Goal: Information Seeking & Learning: Check status

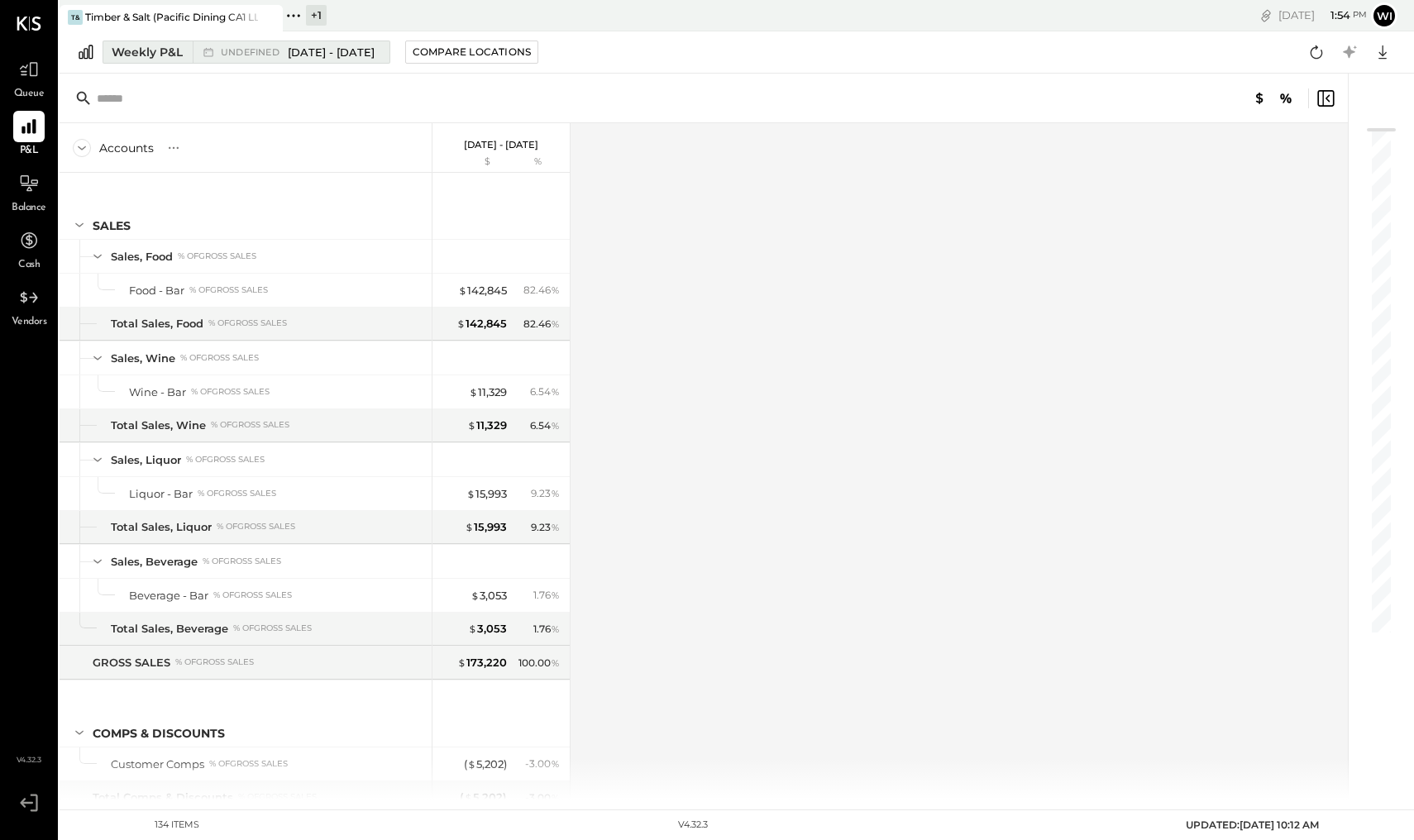
click at [333, 55] on span "[DATE] - [DATE]" at bounding box center [331, 52] width 87 height 15
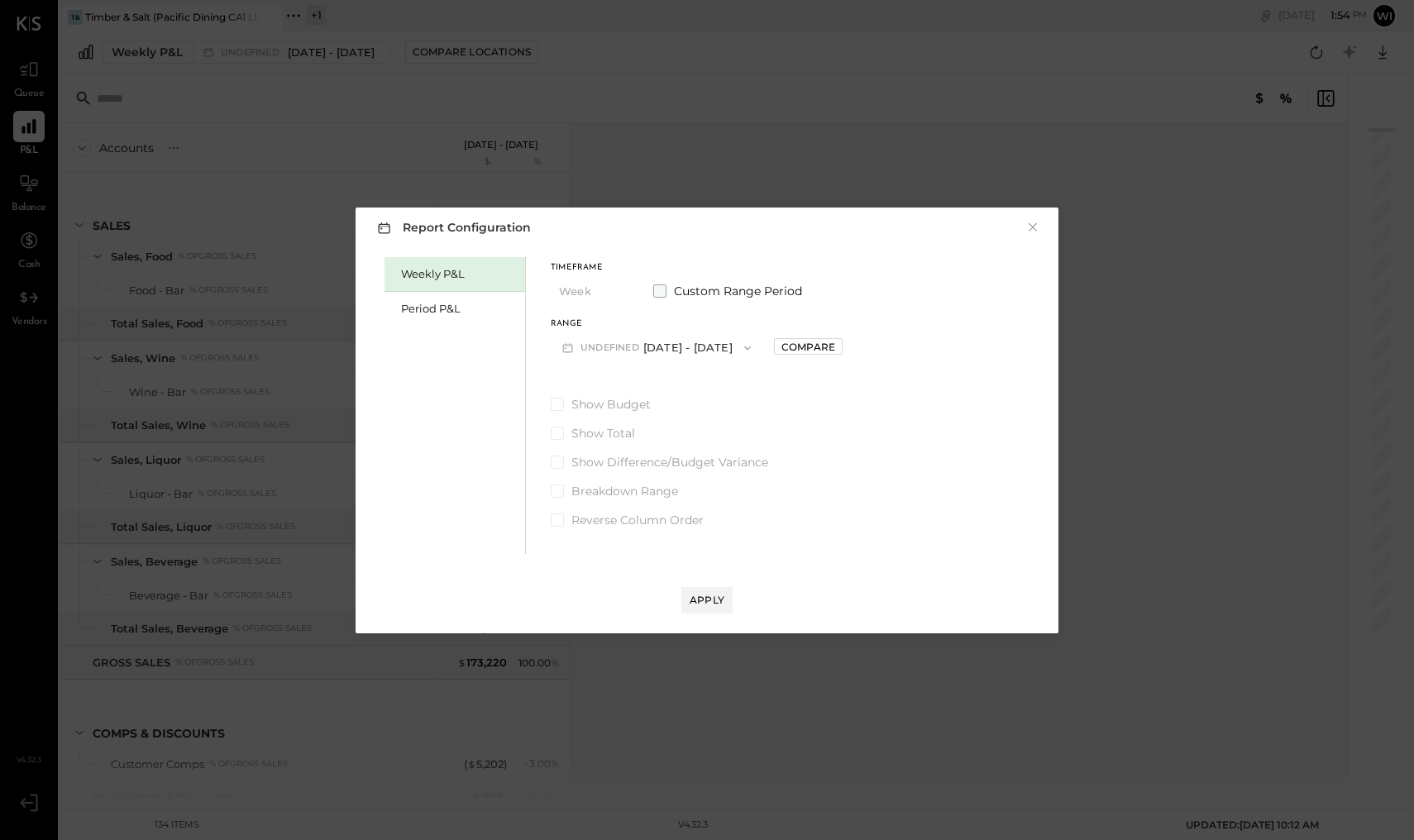
click at [661, 290] on span at bounding box center [660, 291] width 14 height 14
click at [640, 348] on span "button" at bounding box center [629, 348] width 21 height 14
click at [805, 391] on div "Timeframe Week Custom Range Period Start Date [DATE] [DATE] [DATE] [DATE] [DATE…" at bounding box center [678, 392] width 255 height 271
click at [777, 337] on button "[DATE]" at bounding box center [738, 348] width 98 height 31
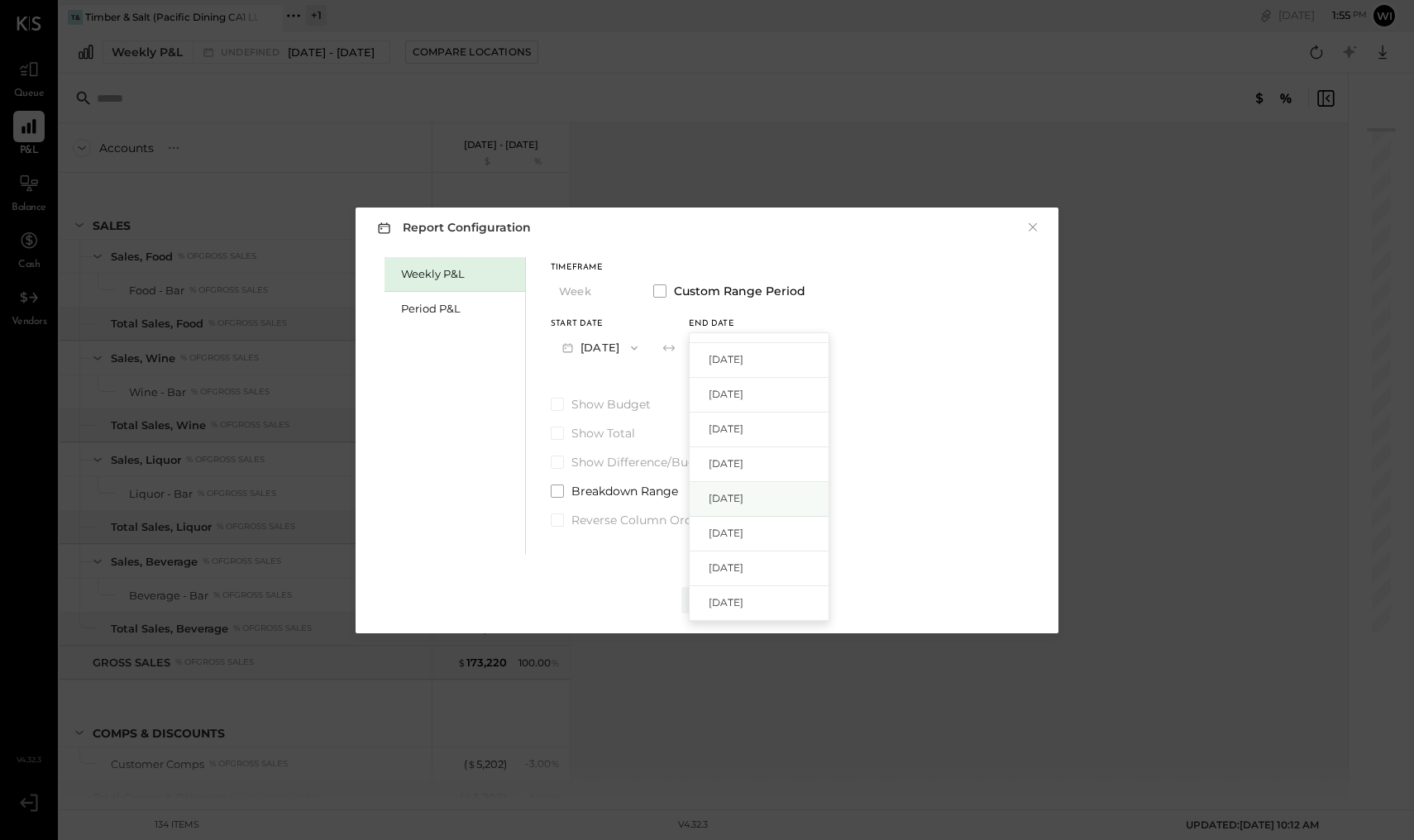
scroll to position [233, 0]
click at [794, 507] on div "[DATE]" at bounding box center [759, 499] width 139 height 35
click at [776, 347] on button "[DATE]" at bounding box center [738, 348] width 98 height 31
click at [744, 420] on span "[DATE]" at bounding box center [726, 419] width 35 height 14
click at [715, 595] on div "Apply" at bounding box center [707, 600] width 35 height 14
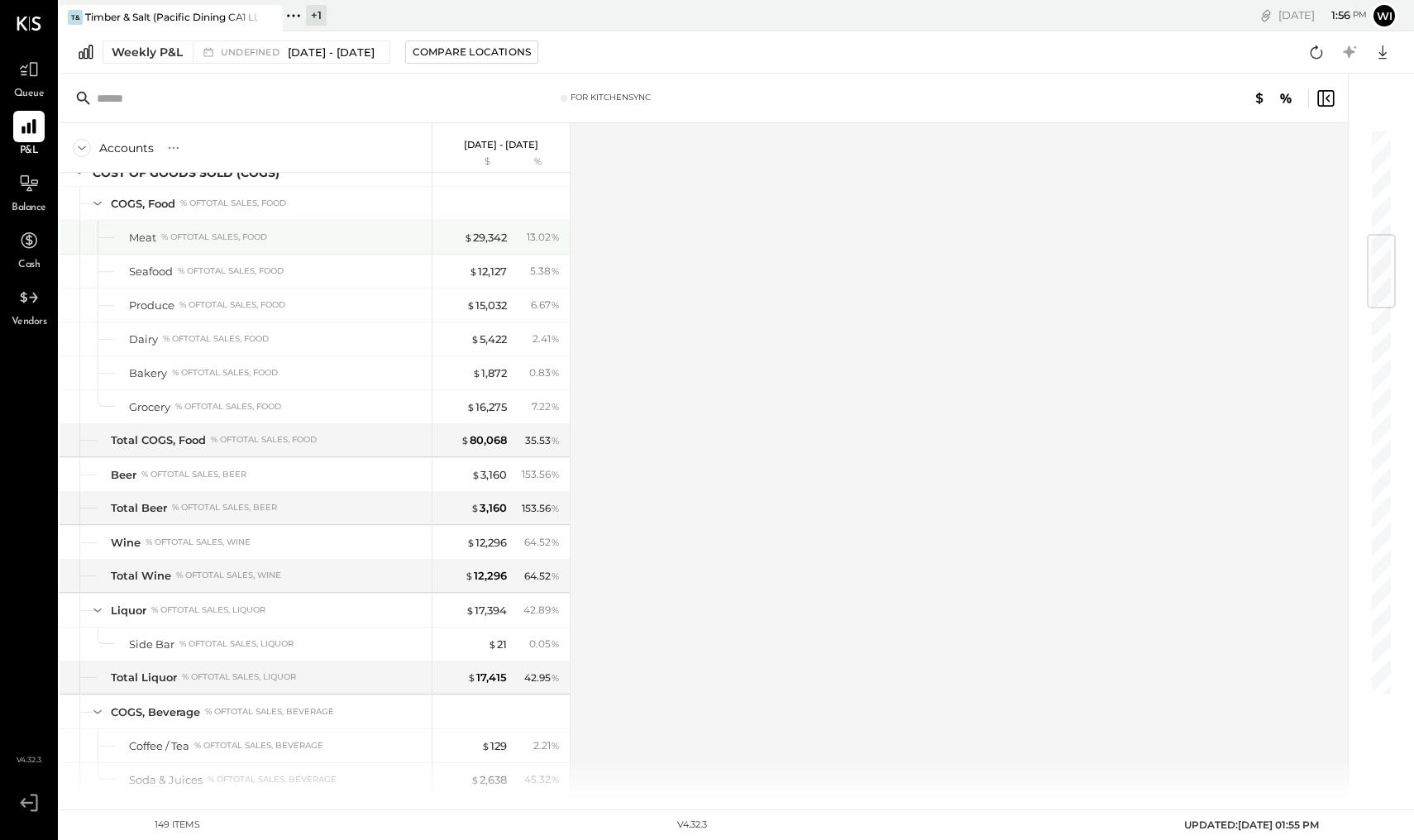
scroll to position [902, 0]
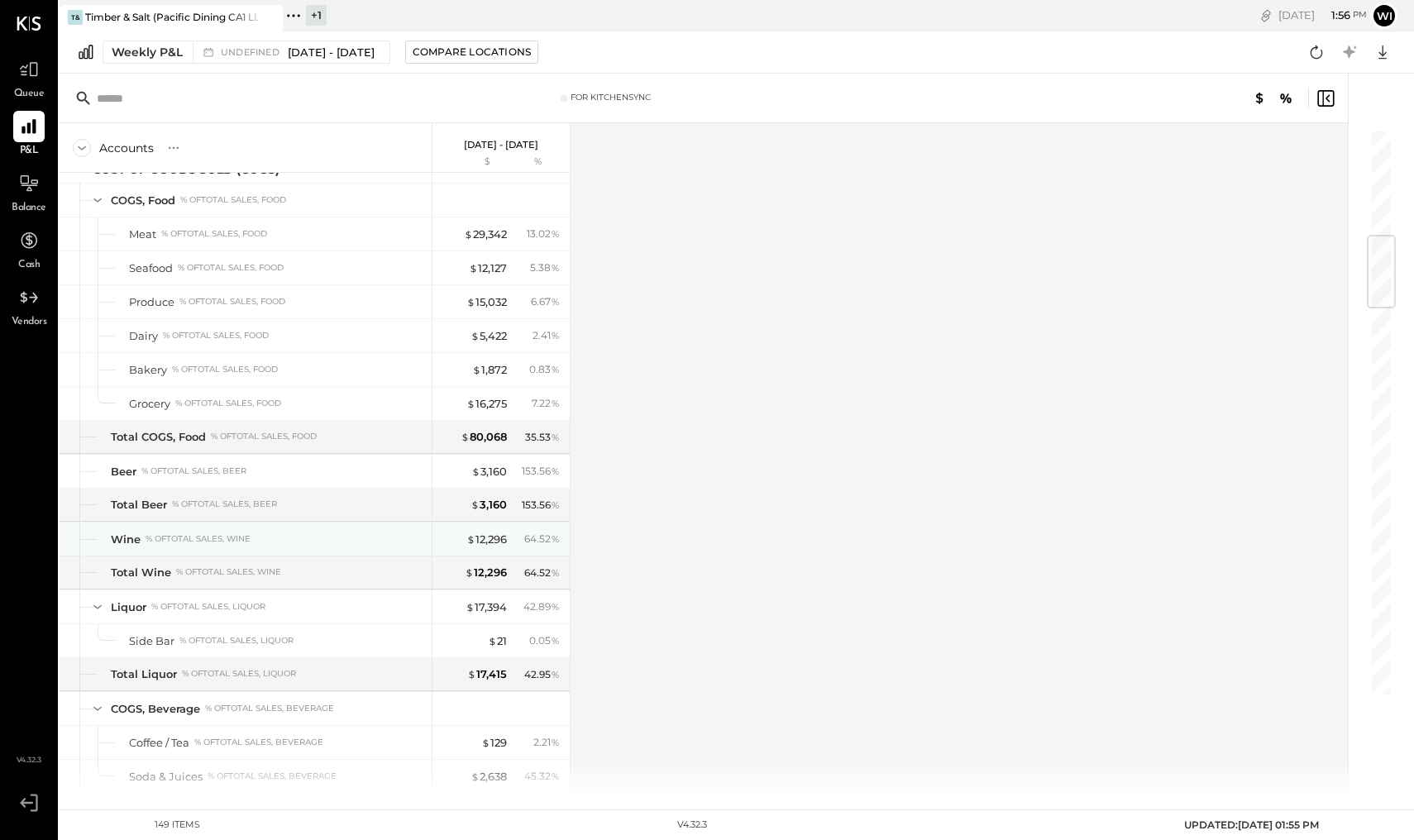
click at [537, 548] on div "$ 12,296 64.52 %" at bounding box center [502, 539] width 124 height 33
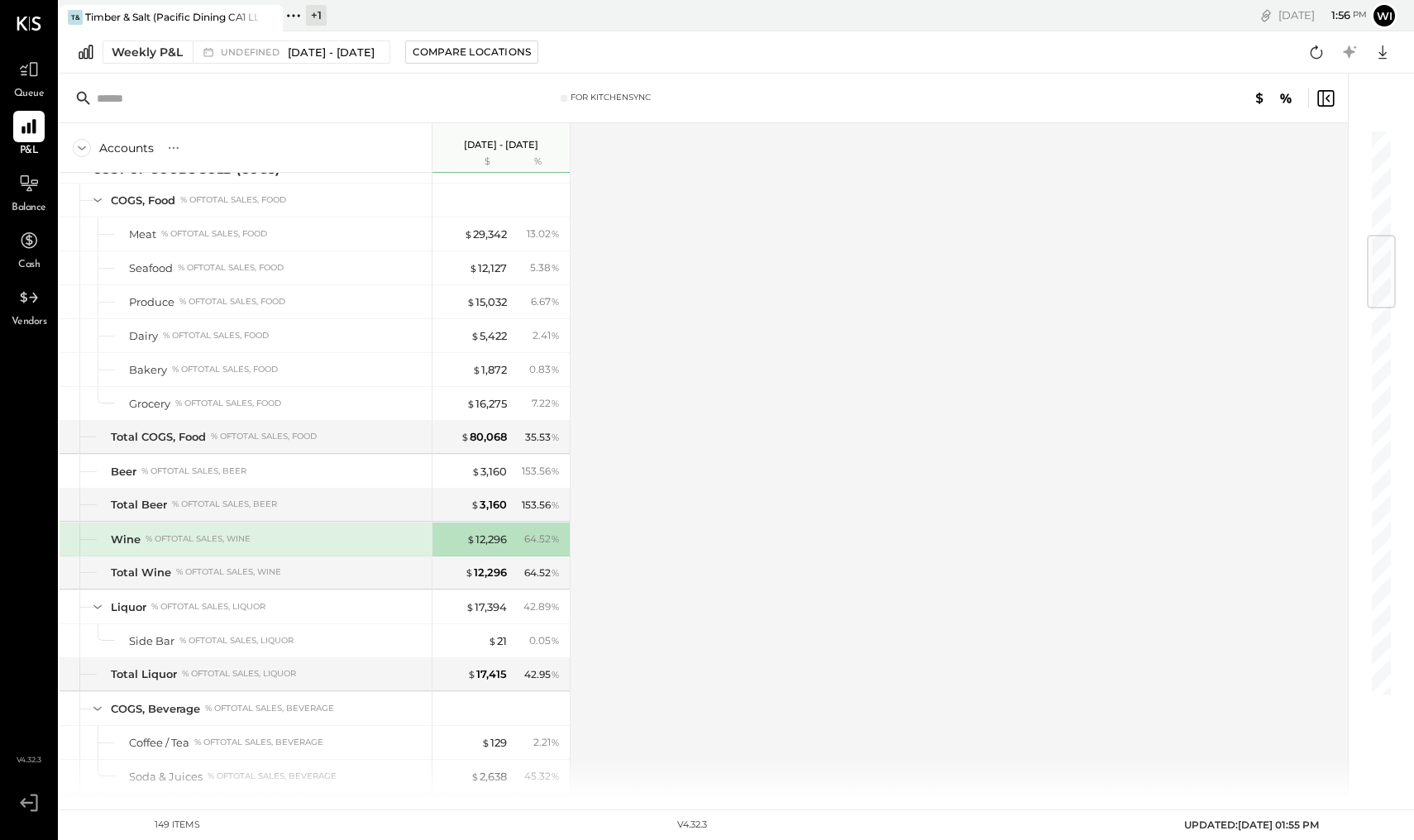
click at [664, 549] on div "Accounts S % GL [DATE] - [DATE] $ % SALES Sales, Food % of GROSS SALES Food - B…" at bounding box center [704, 461] width 1290 height 676
click at [202, 527] on div "Wine % of Total Sales, Wine" at bounding box center [246, 539] width 372 height 33
click at [88, 541] on div "Wine % of Total Sales, Wine" at bounding box center [246, 539] width 372 height 33
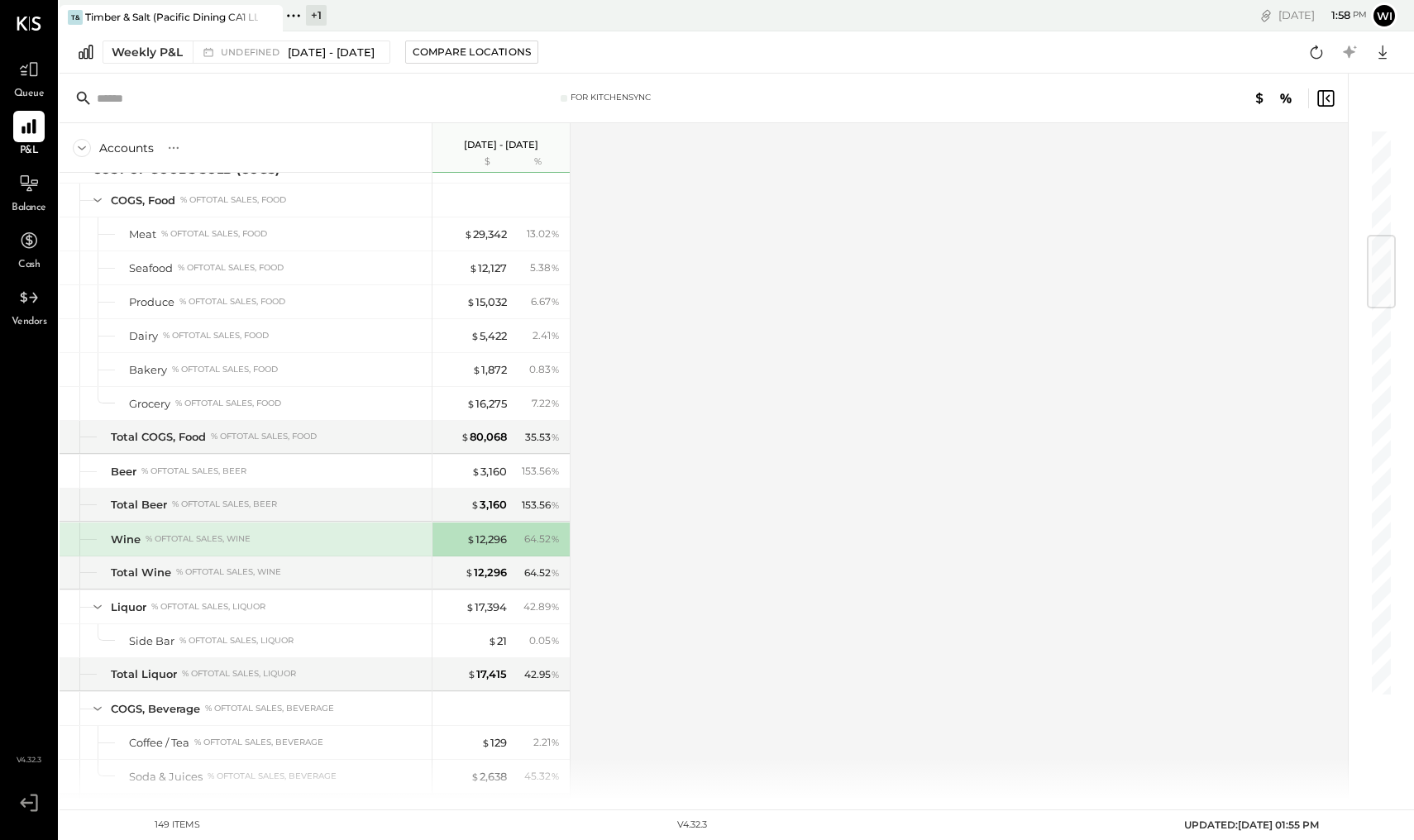
click at [666, 609] on div "Accounts S % GL [DATE] - [DATE] $ % SALES Sales, Food % of GROSS SALES Food - B…" at bounding box center [704, 461] width 1290 height 676
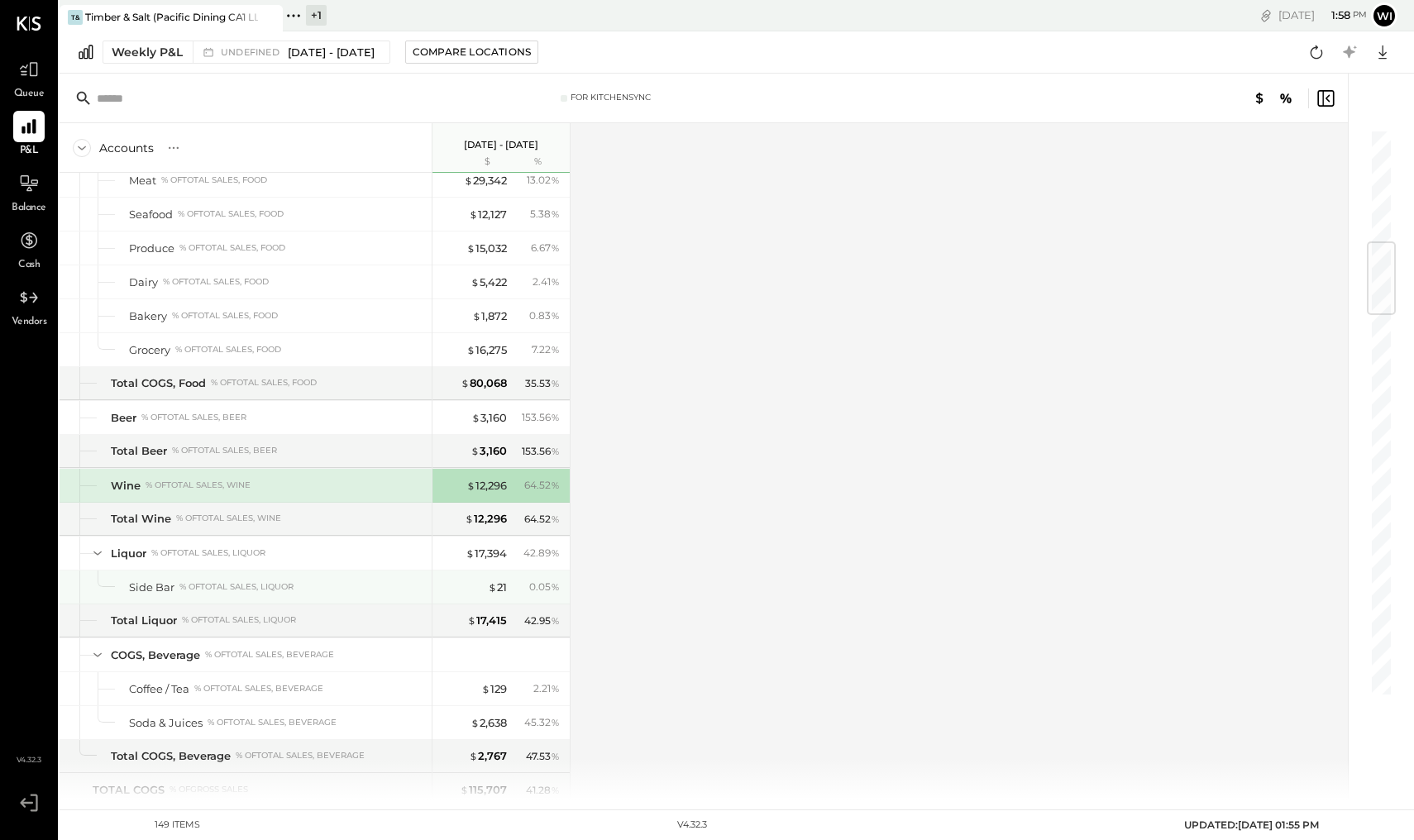
scroll to position [959, 0]
click at [614, 575] on div "Accounts S % GL [DATE] - [DATE] $ % SALES Sales, Food % of GROSS SALES Food - B…" at bounding box center [704, 461] width 1290 height 676
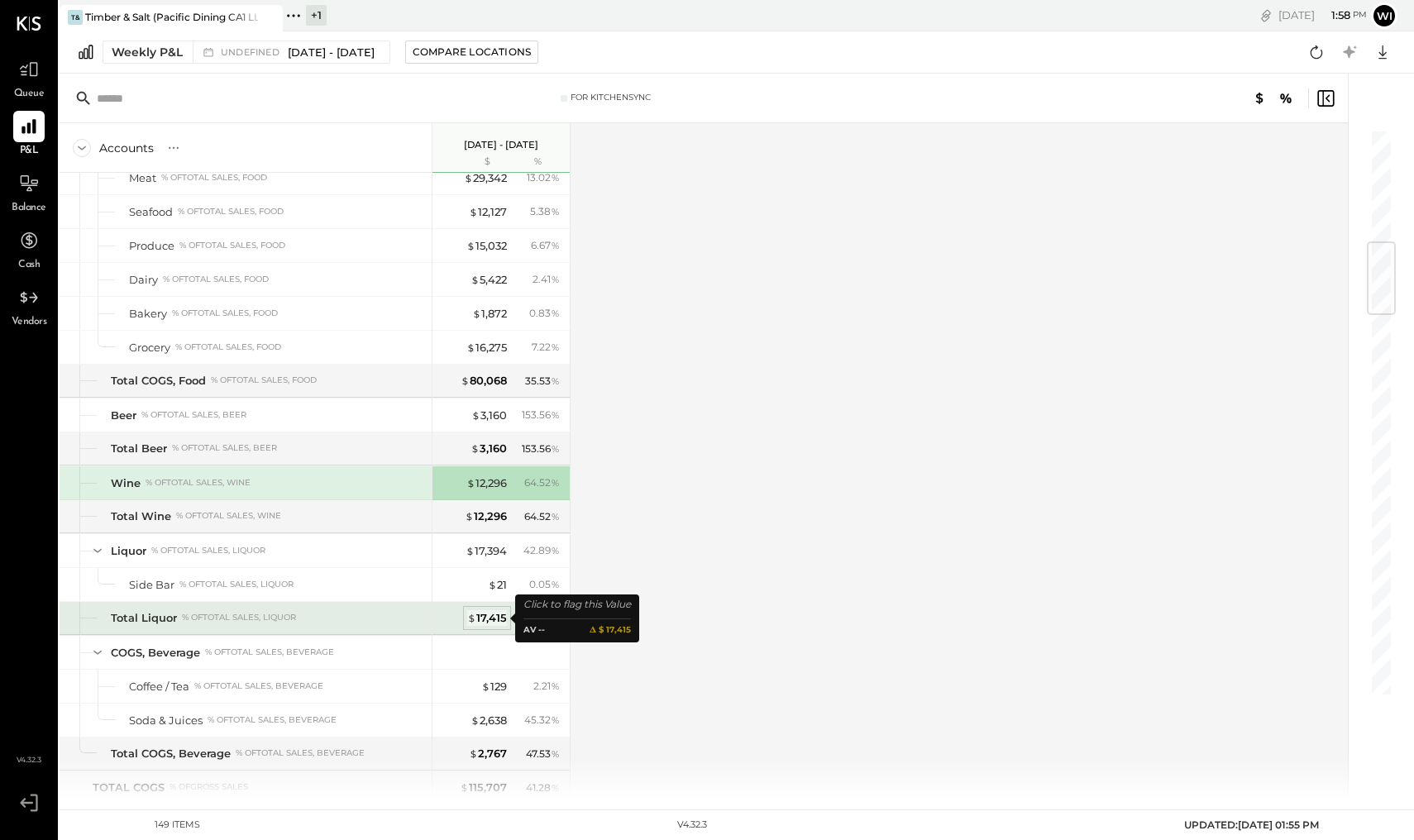
click at [489, 617] on div "$ 17,415" at bounding box center [487, 617] width 40 height 15
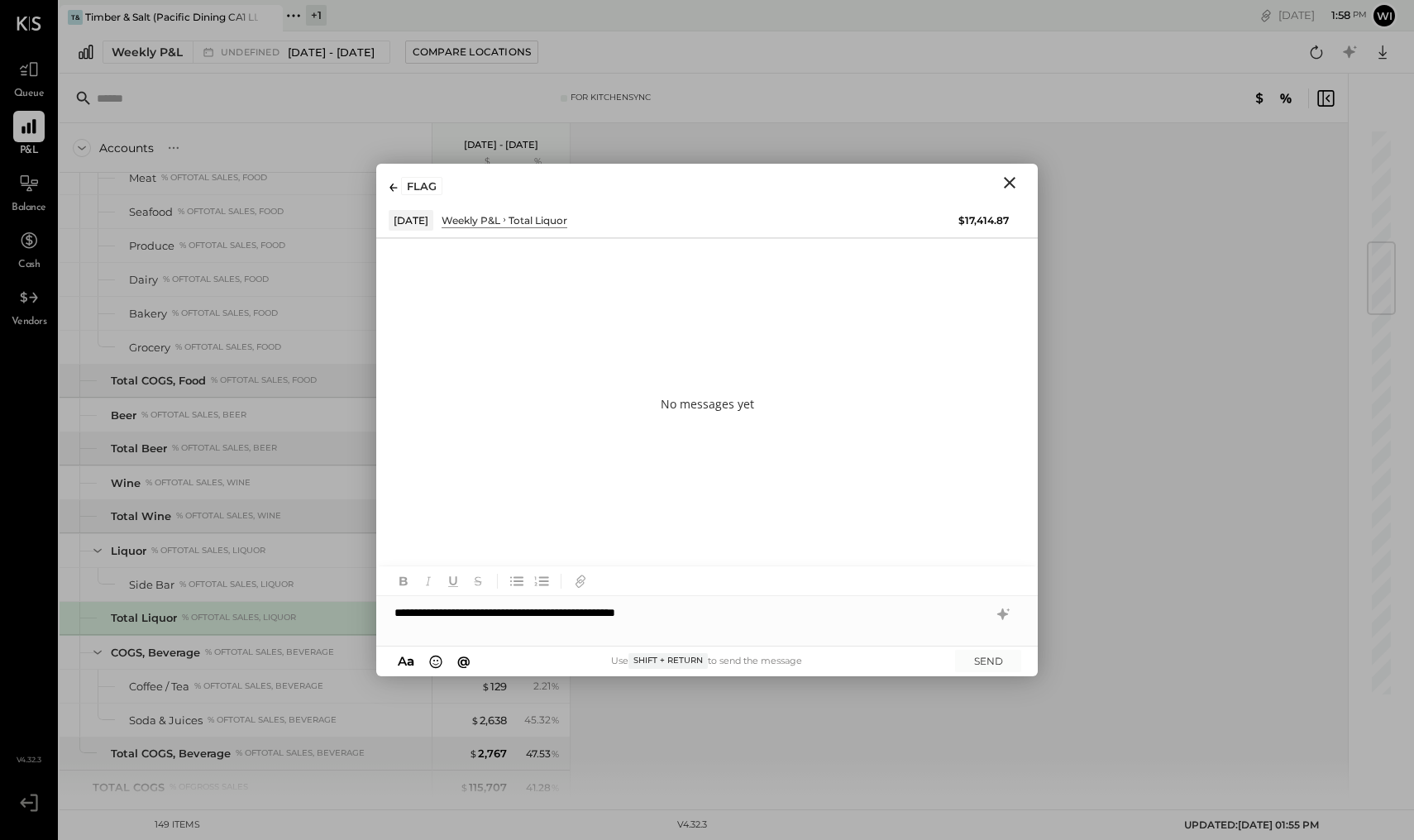
click at [617, 612] on div "**********" at bounding box center [707, 612] width 662 height 33
click at [930, 625] on div "**********" at bounding box center [707, 612] width 662 height 33
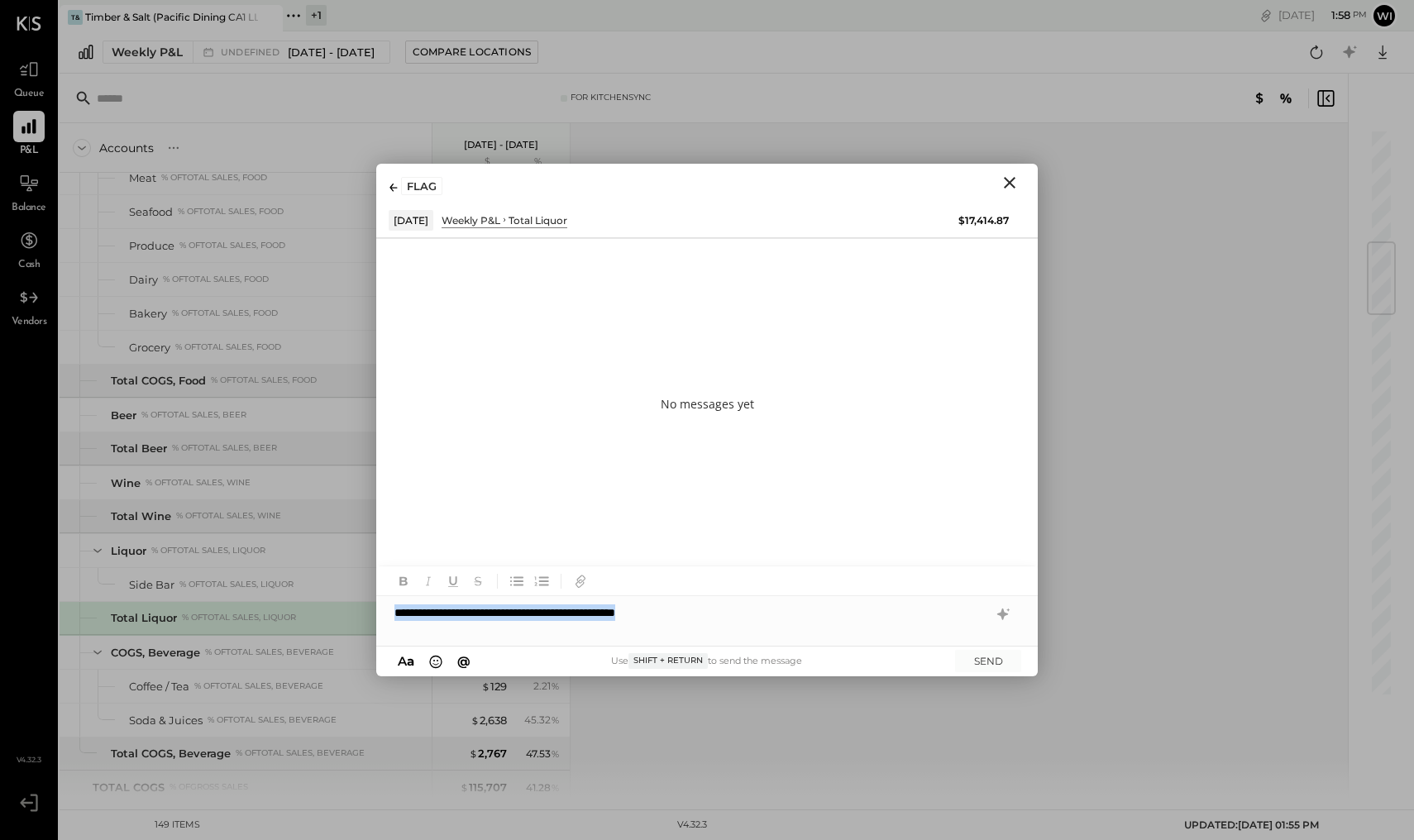
click at [895, 619] on div "**********" at bounding box center [707, 612] width 662 height 33
click at [982, 661] on button "SEND" at bounding box center [988, 661] width 67 height 22
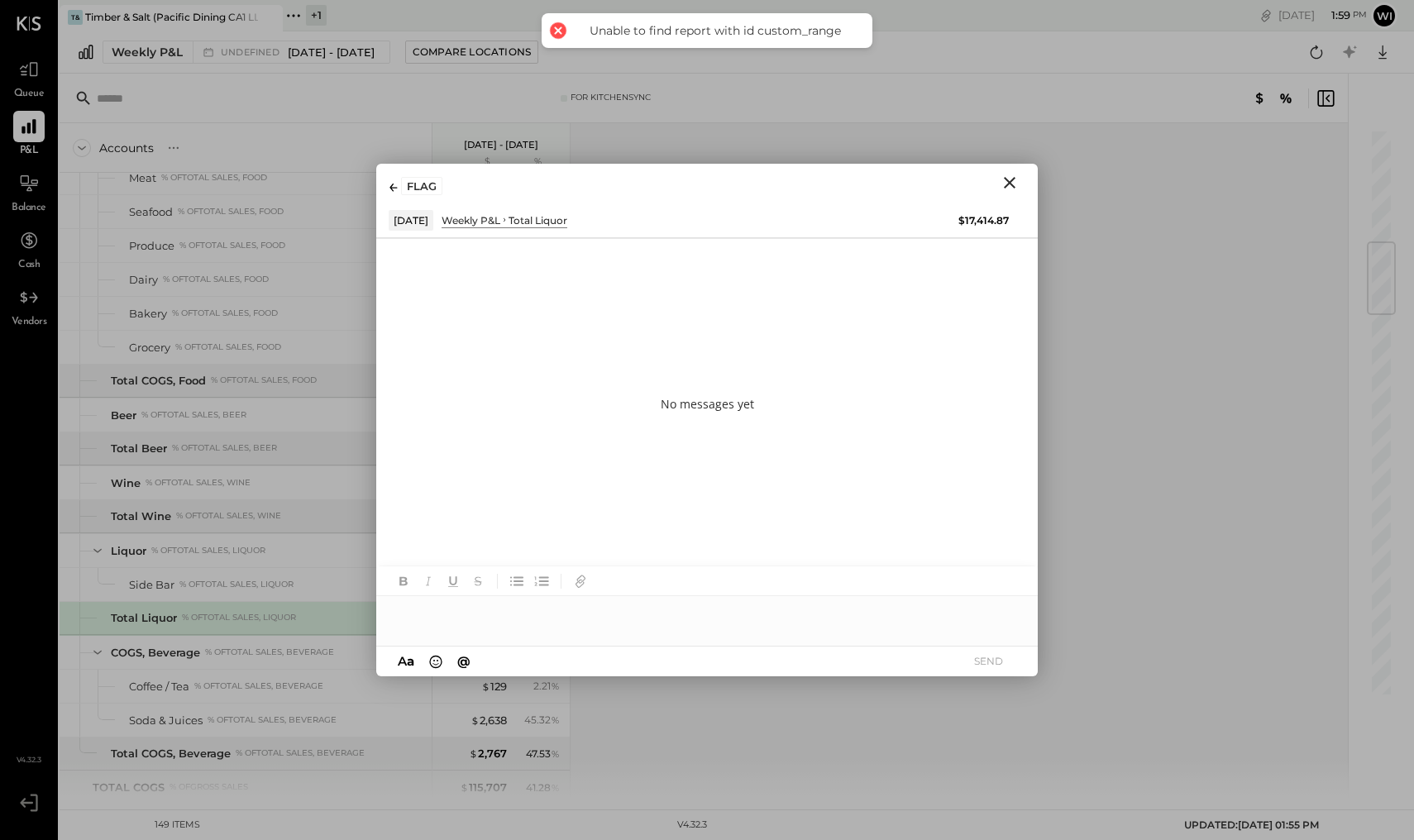
click at [624, 628] on div at bounding box center [707, 612] width 662 height 33
click at [615, 620] on div at bounding box center [707, 612] width 662 height 33
click at [984, 656] on button "SEND" at bounding box center [988, 661] width 67 height 22
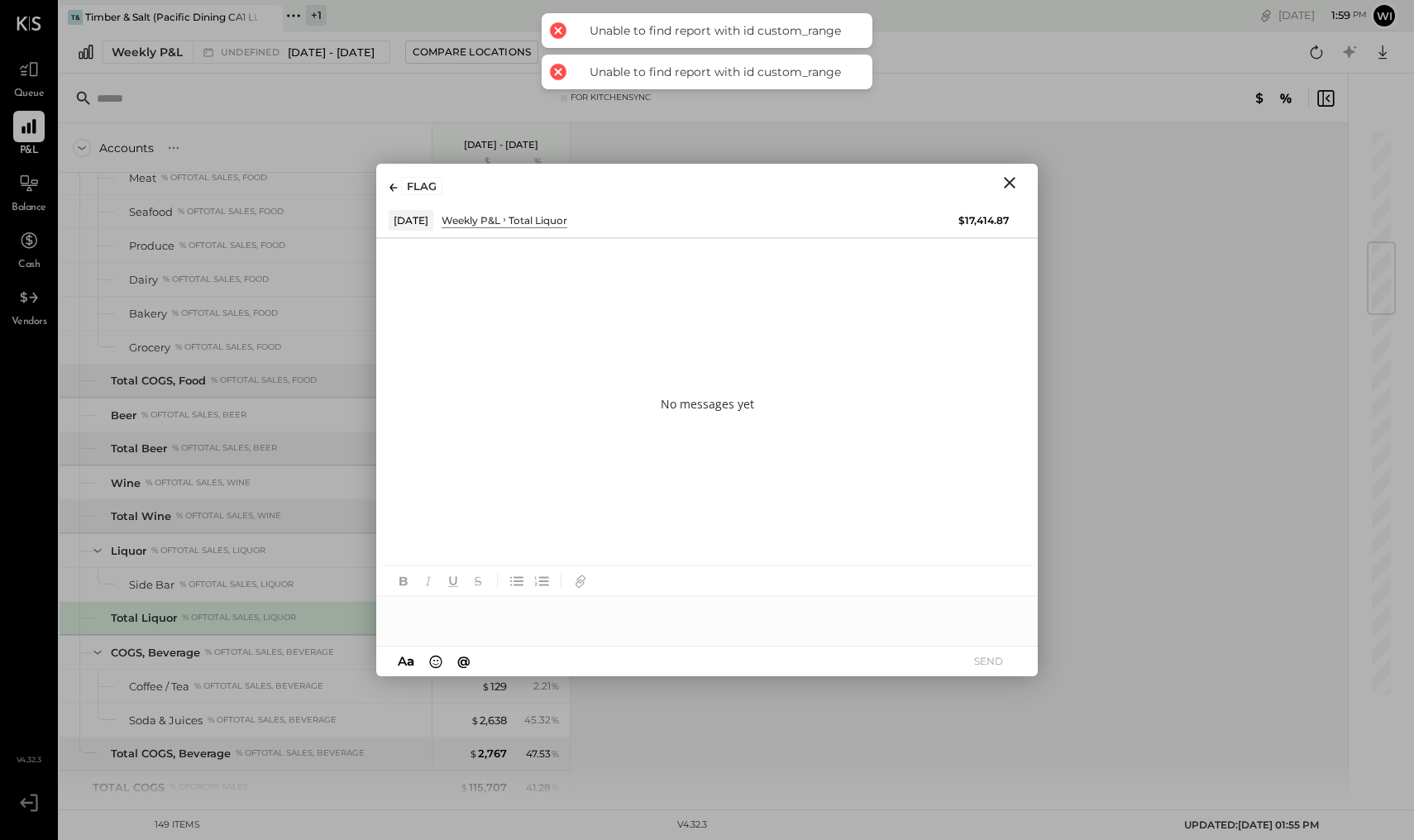
click at [808, 322] on div "No messages yet" at bounding box center [707, 403] width 662 height 331
click at [1014, 186] on icon "Close" at bounding box center [1009, 182] width 20 height 20
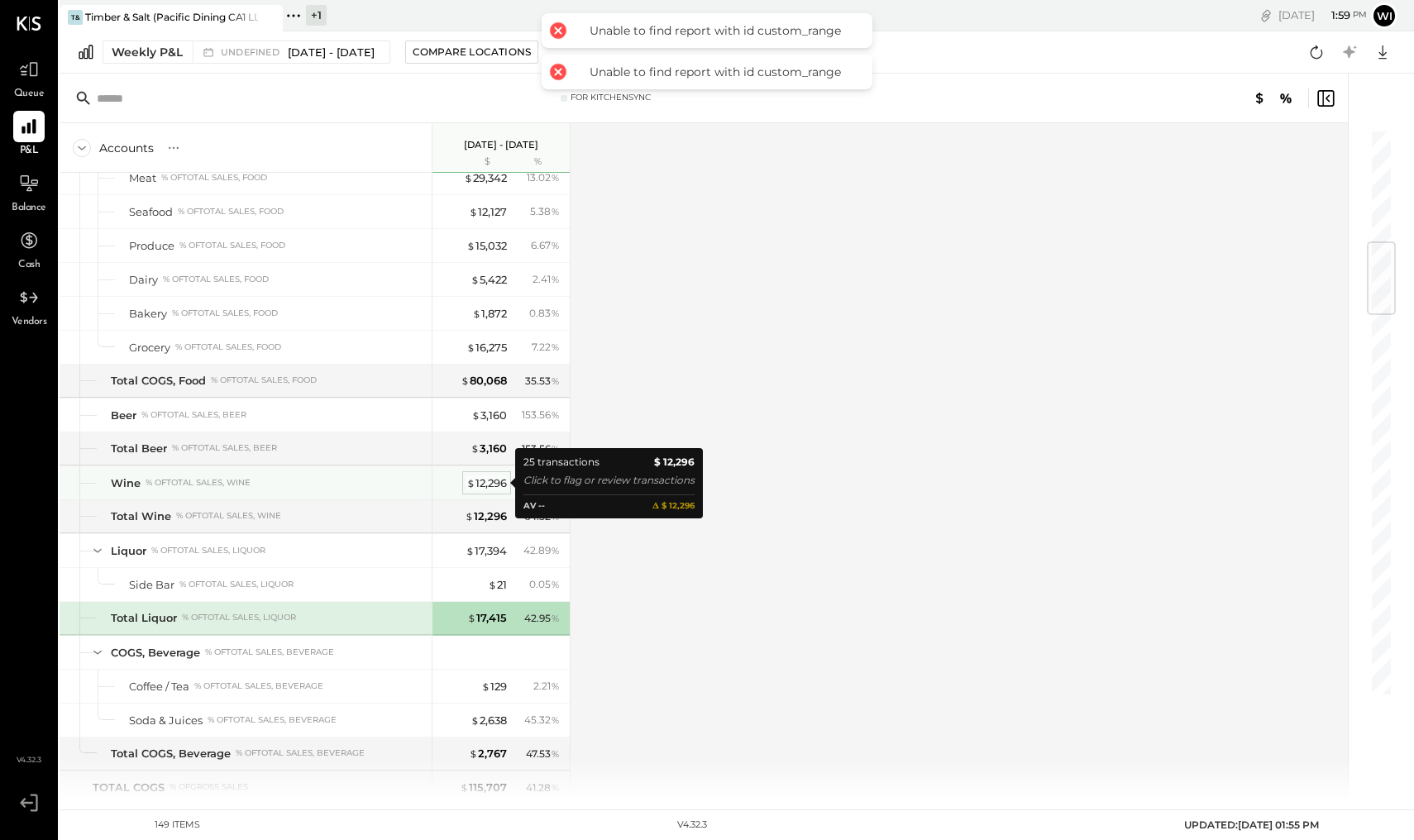
click at [485, 479] on div "$ 12,296" at bounding box center [487, 483] width 41 height 15
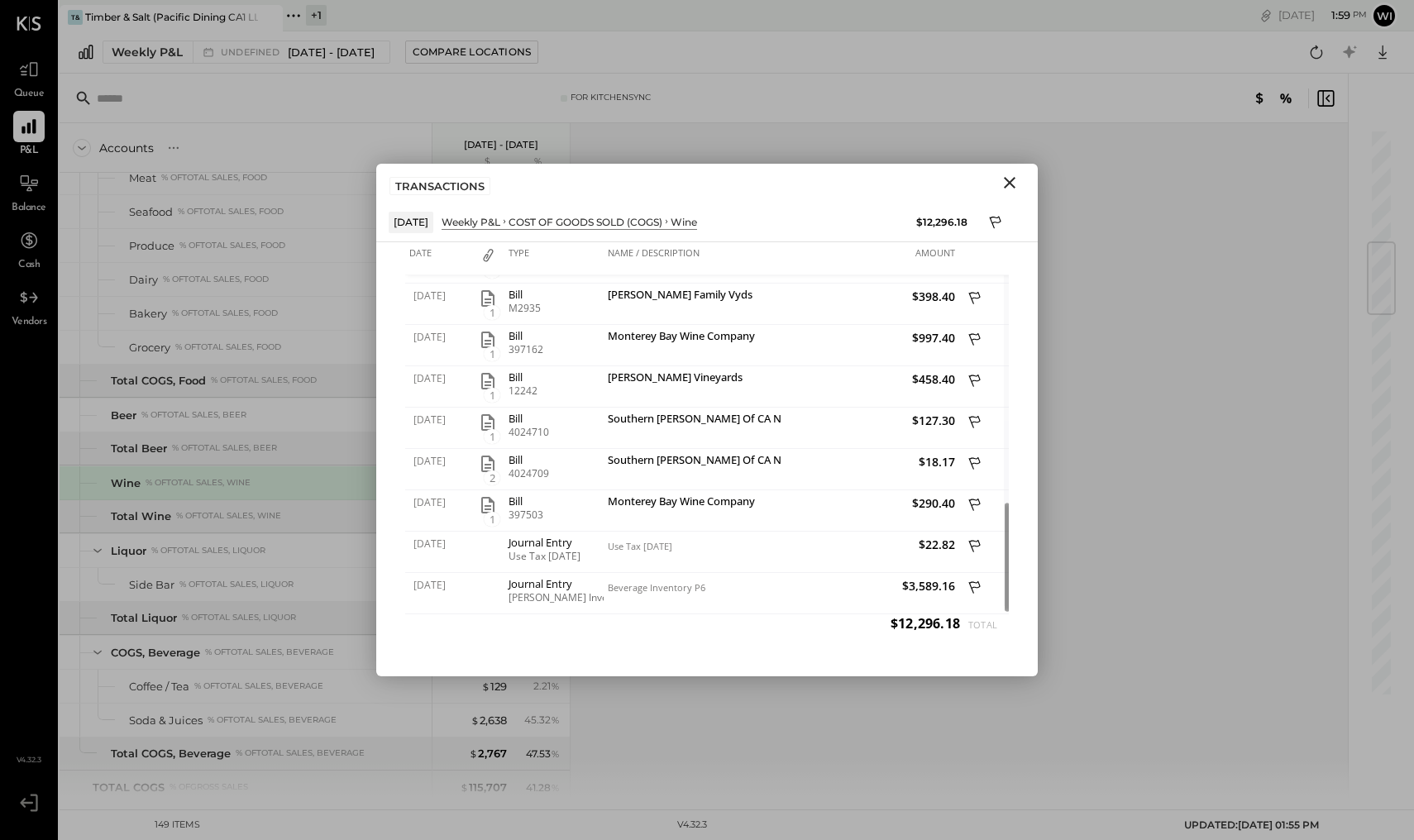
click at [1013, 184] on icon "Close" at bounding box center [1009, 182] width 20 height 20
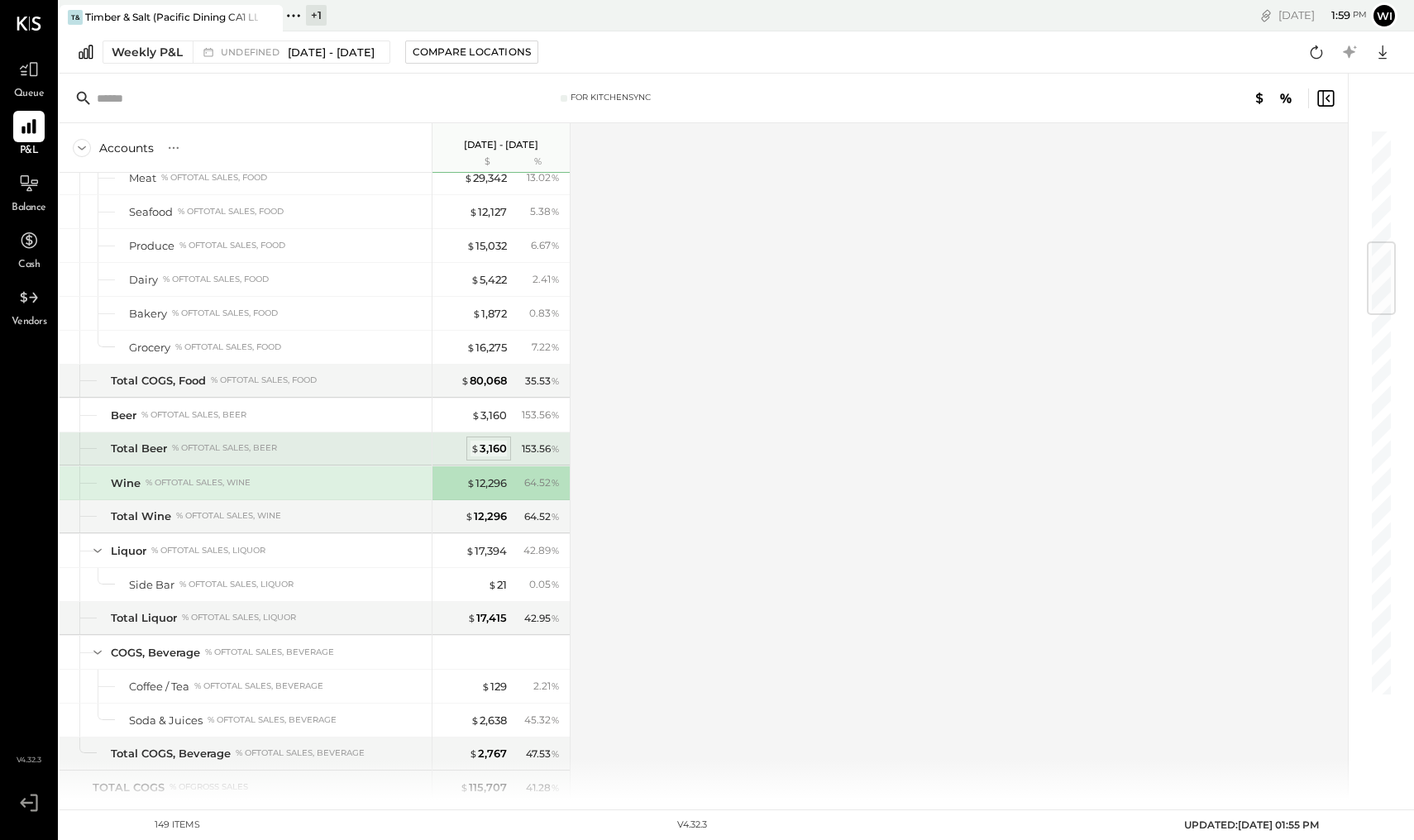
click at [486, 446] on div "$ 3,160" at bounding box center [489, 449] width 37 height 15
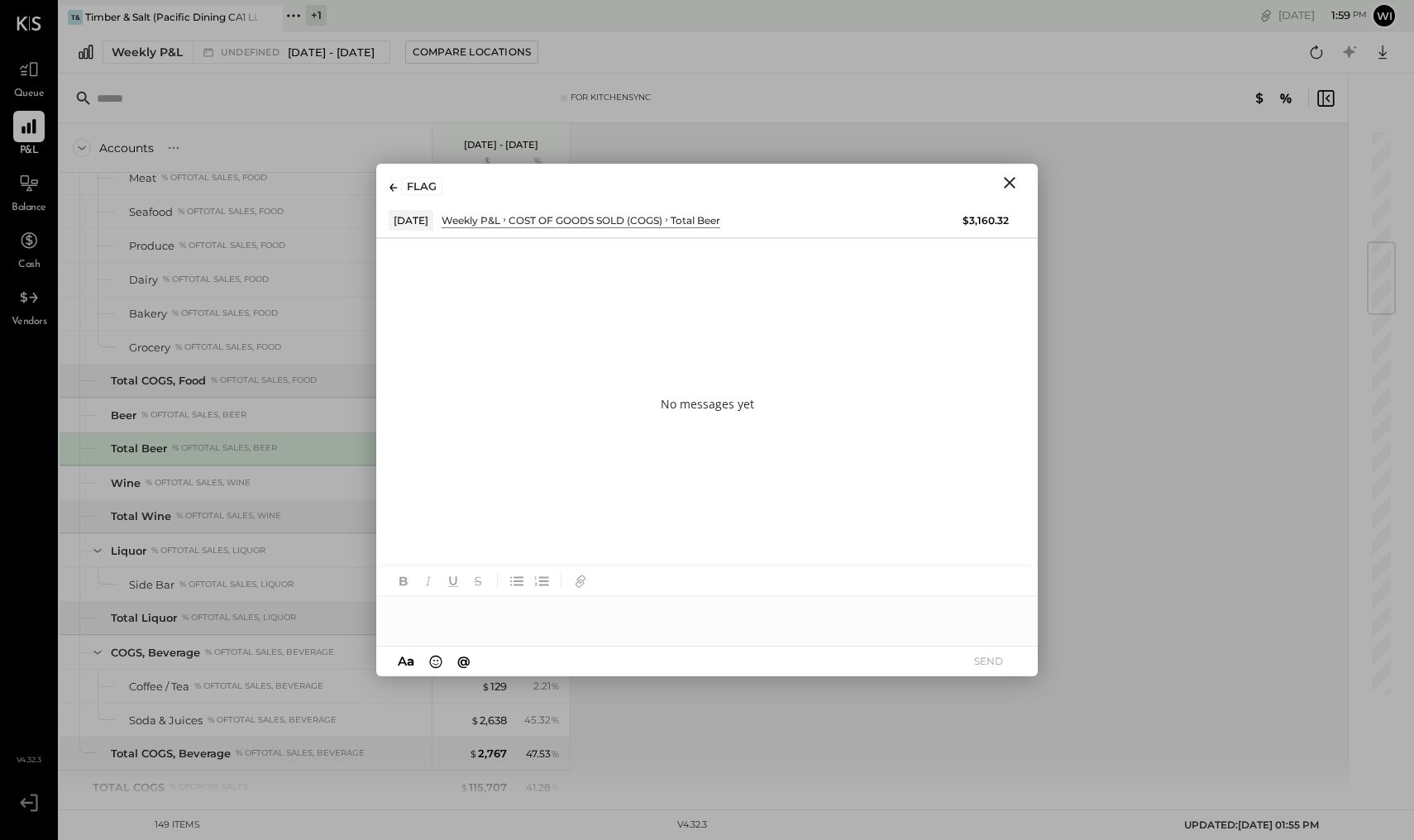
click at [1020, 177] on button "Close" at bounding box center [1009, 182] width 30 height 21
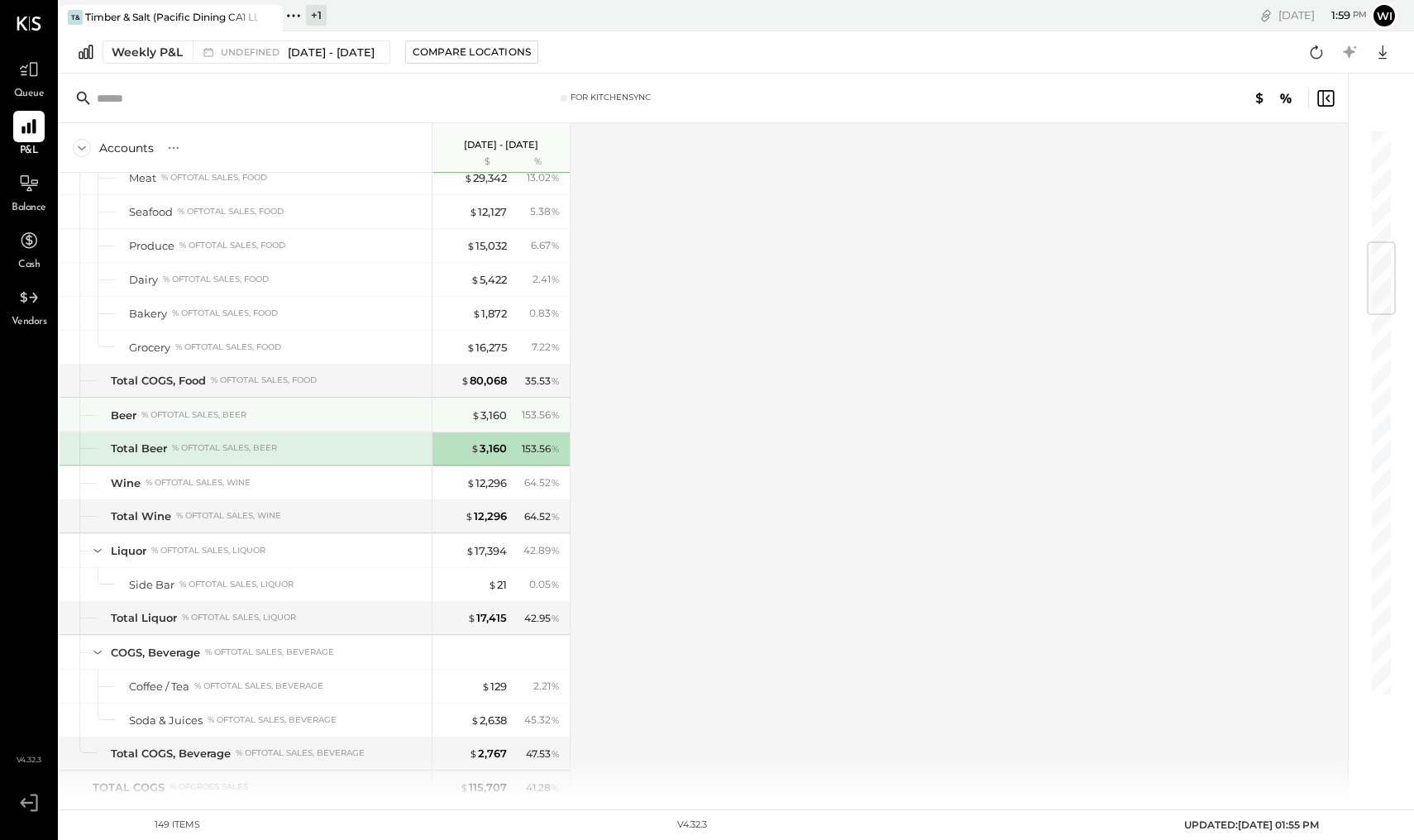
click at [503, 406] on div "$ 3,160 153.56 %" at bounding box center [502, 414] width 124 height 33
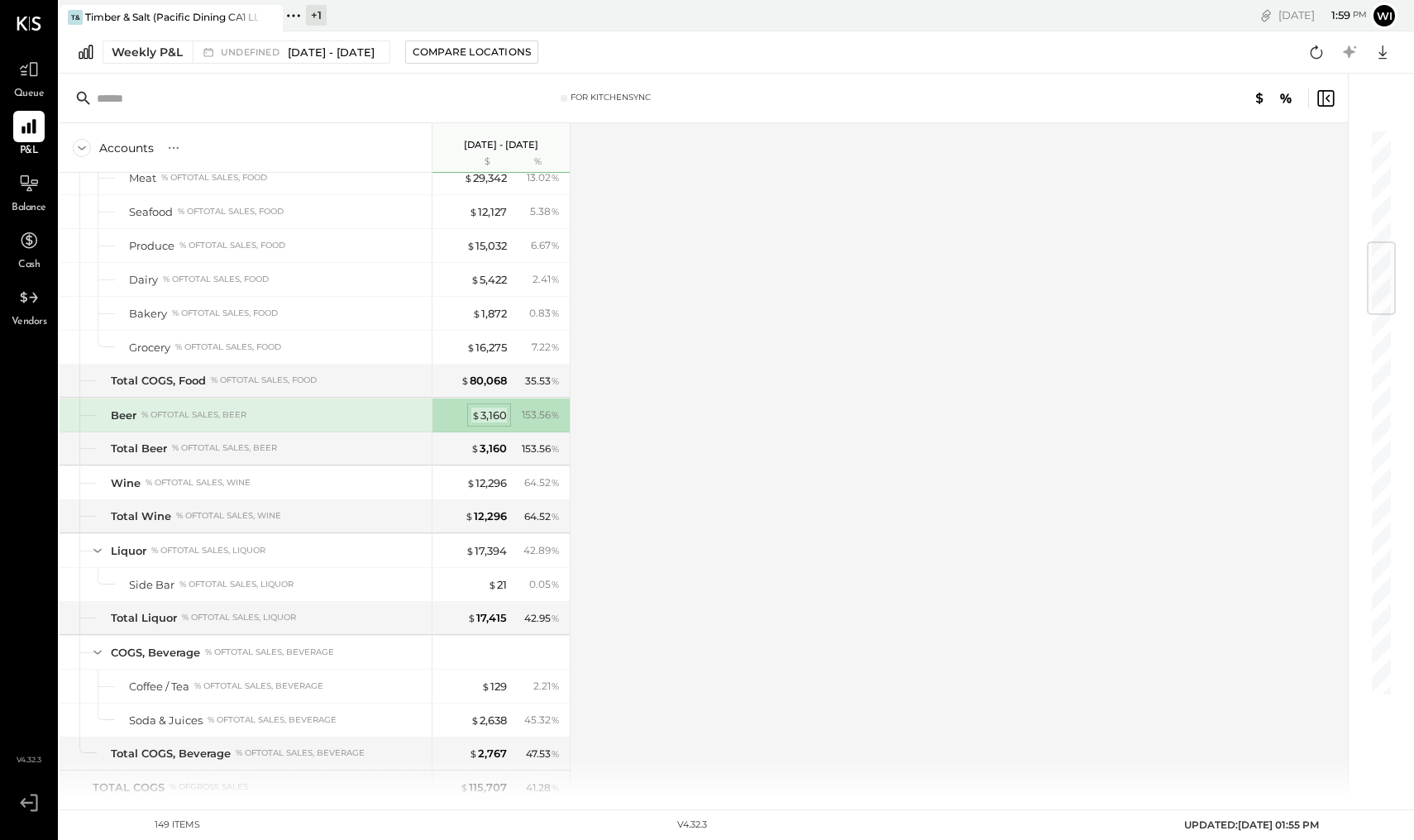
click at [485, 415] on div "$ 3,160" at bounding box center [490, 415] width 36 height 15
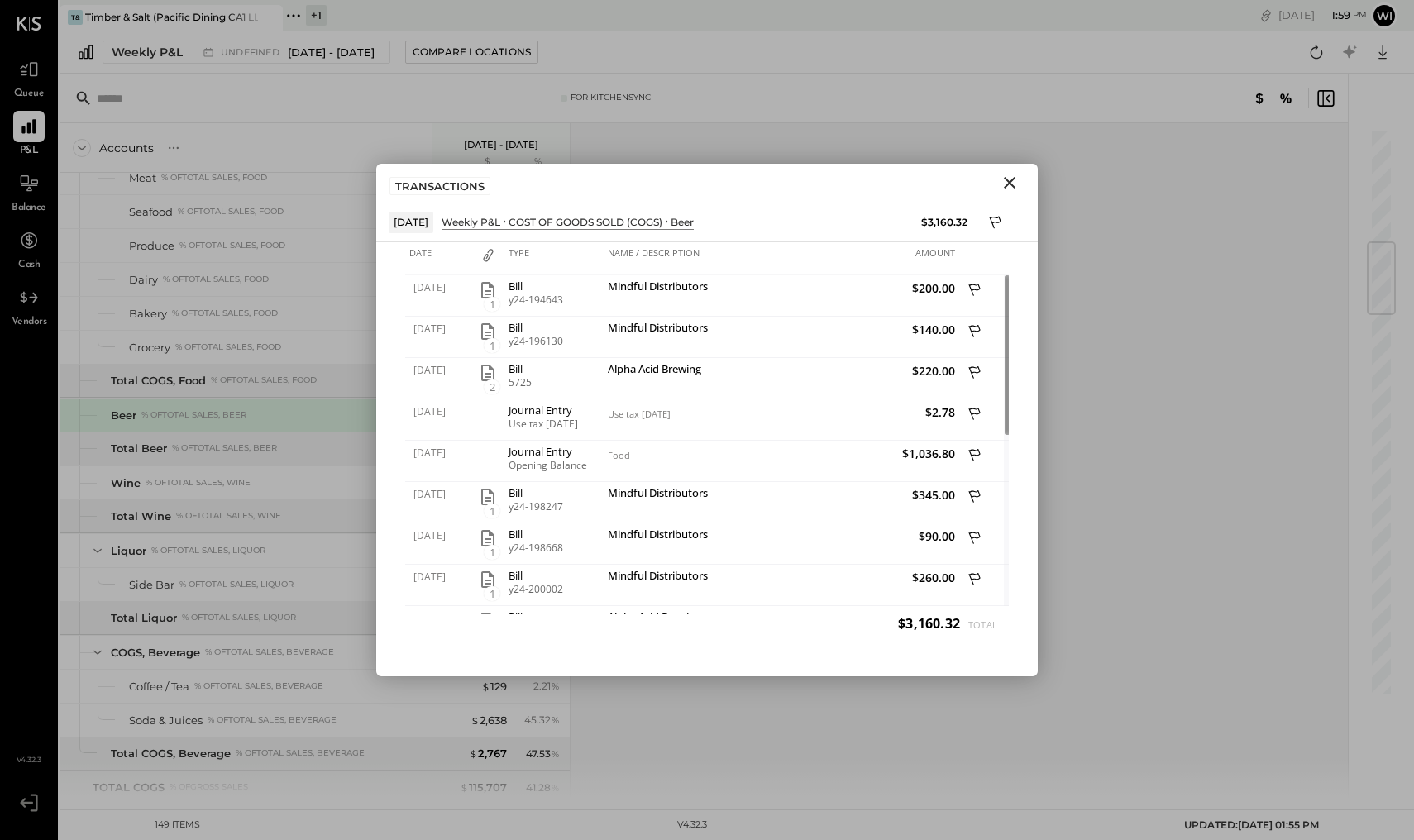
click at [416, 224] on div "[DATE]" at bounding box center [411, 222] width 44 height 20
click at [1009, 183] on icon "Close" at bounding box center [1010, 182] width 12 height 12
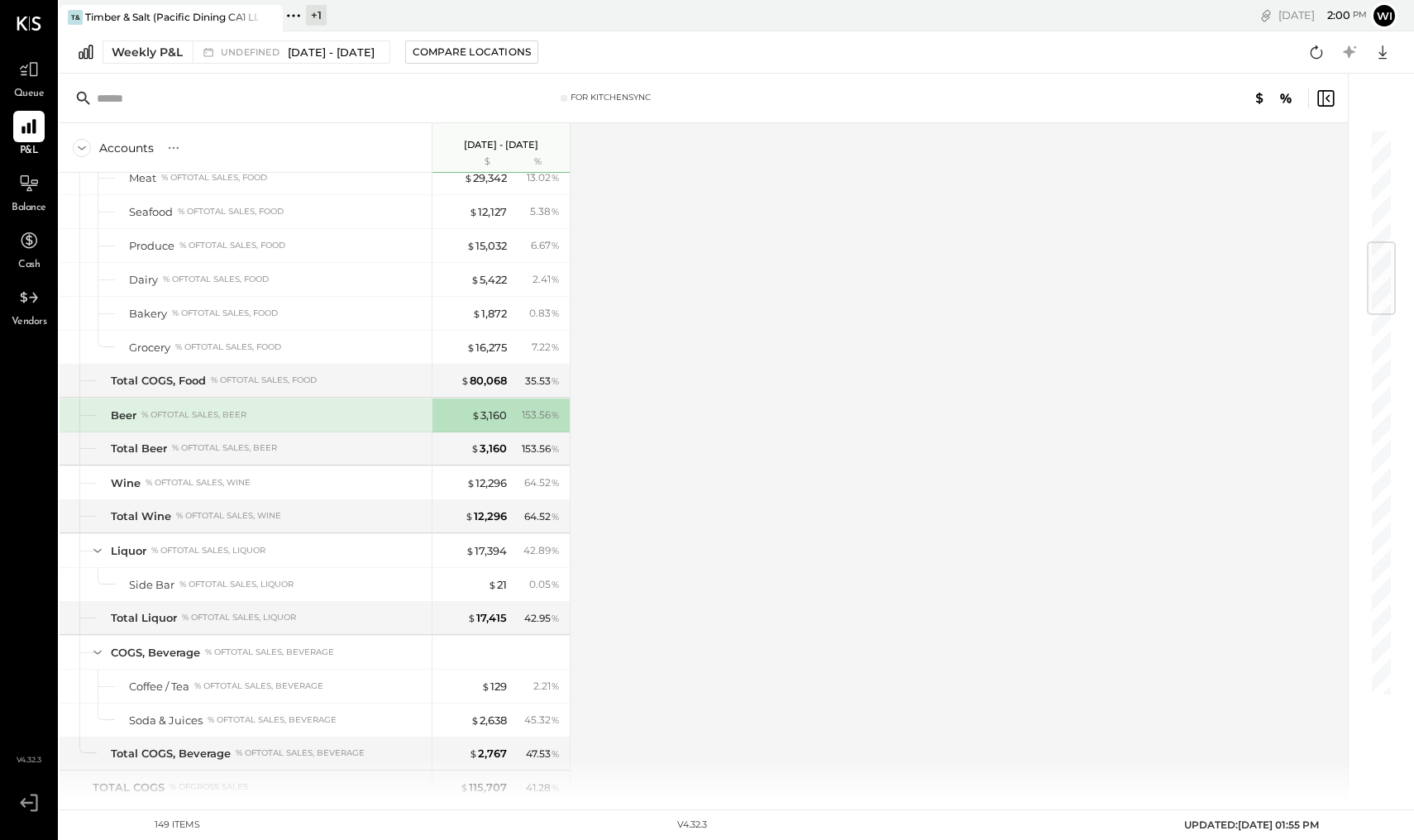
click at [526, 148] on p "[DATE] - [DATE]" at bounding box center [501, 145] width 74 height 12
click at [293, 55] on span "[DATE] - [DATE]" at bounding box center [331, 52] width 87 height 15
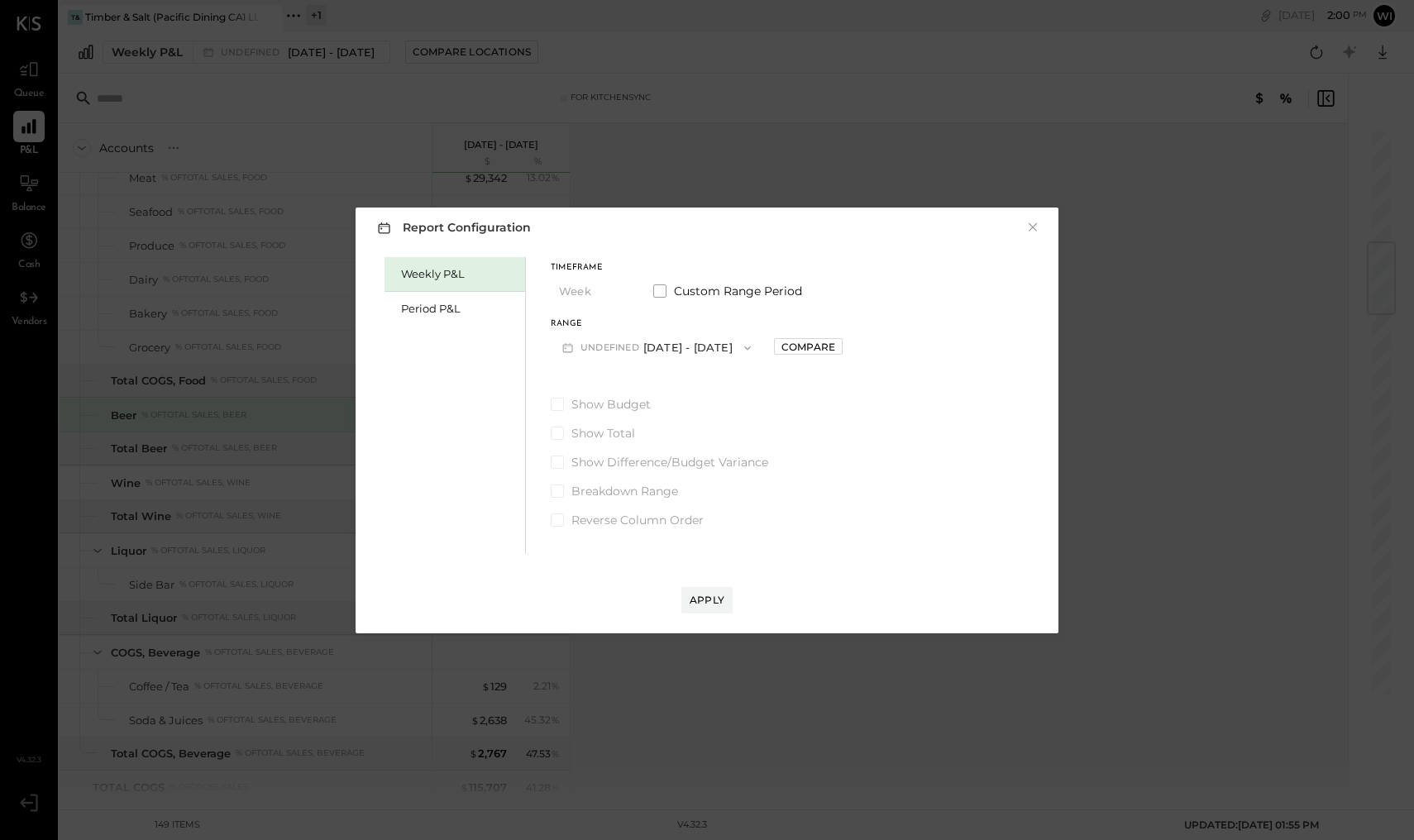
click at [671, 341] on button "undefined [DATE] - [DATE]" at bounding box center [657, 348] width 212 height 31
click at [663, 283] on label "Custom Range Period" at bounding box center [727, 291] width 148 height 16
click at [602, 339] on button "[DATE]" at bounding box center [600, 348] width 98 height 31
click at [594, 552] on span "[DATE]" at bounding box center [588, 547] width 35 height 14
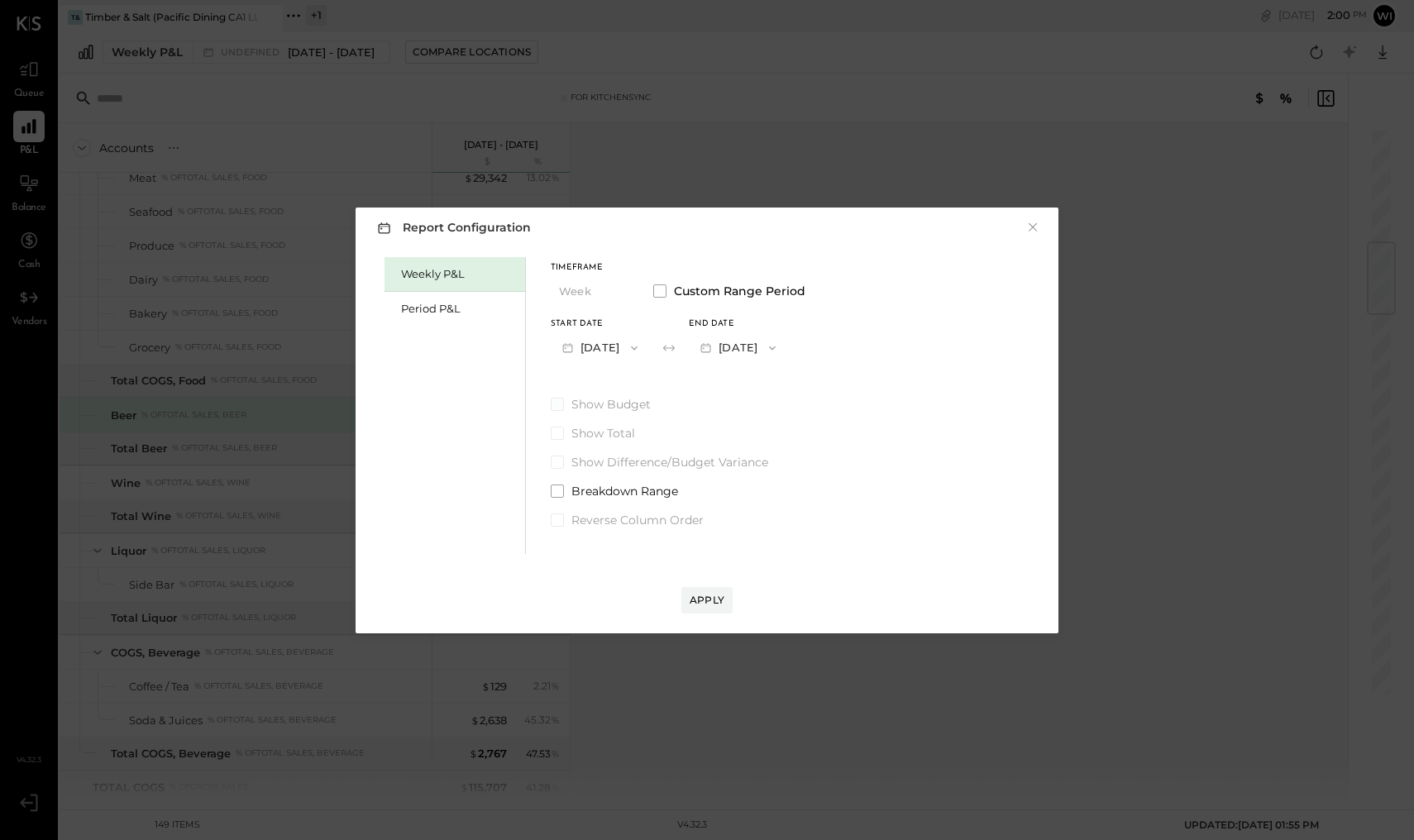
drag, startPoint x: 713, startPoint y: 607, endPoint x: 841, endPoint y: 408, distance: 236.6
click at [841, 408] on div "Report Configuration × Weekly P&L Period P&L Timeframe Week Custom Range Period…" at bounding box center [707, 420] width 703 height 426
click at [787, 360] on button "[DATE]" at bounding box center [738, 348] width 98 height 31
click at [744, 420] on span "[DATE]" at bounding box center [726, 419] width 35 height 14
click at [708, 600] on div "Apply" at bounding box center [707, 600] width 35 height 14
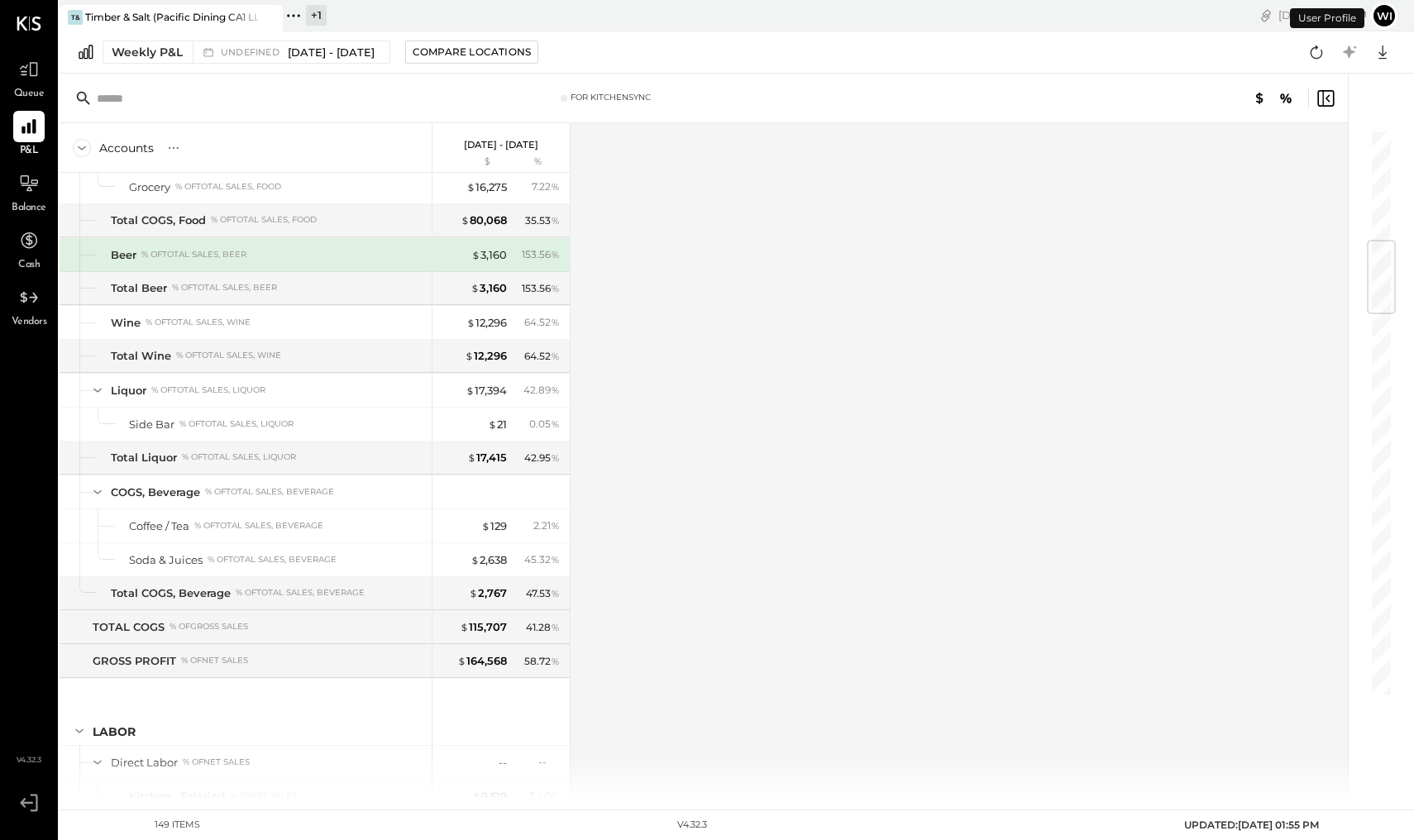
scroll to position [1120, 0]
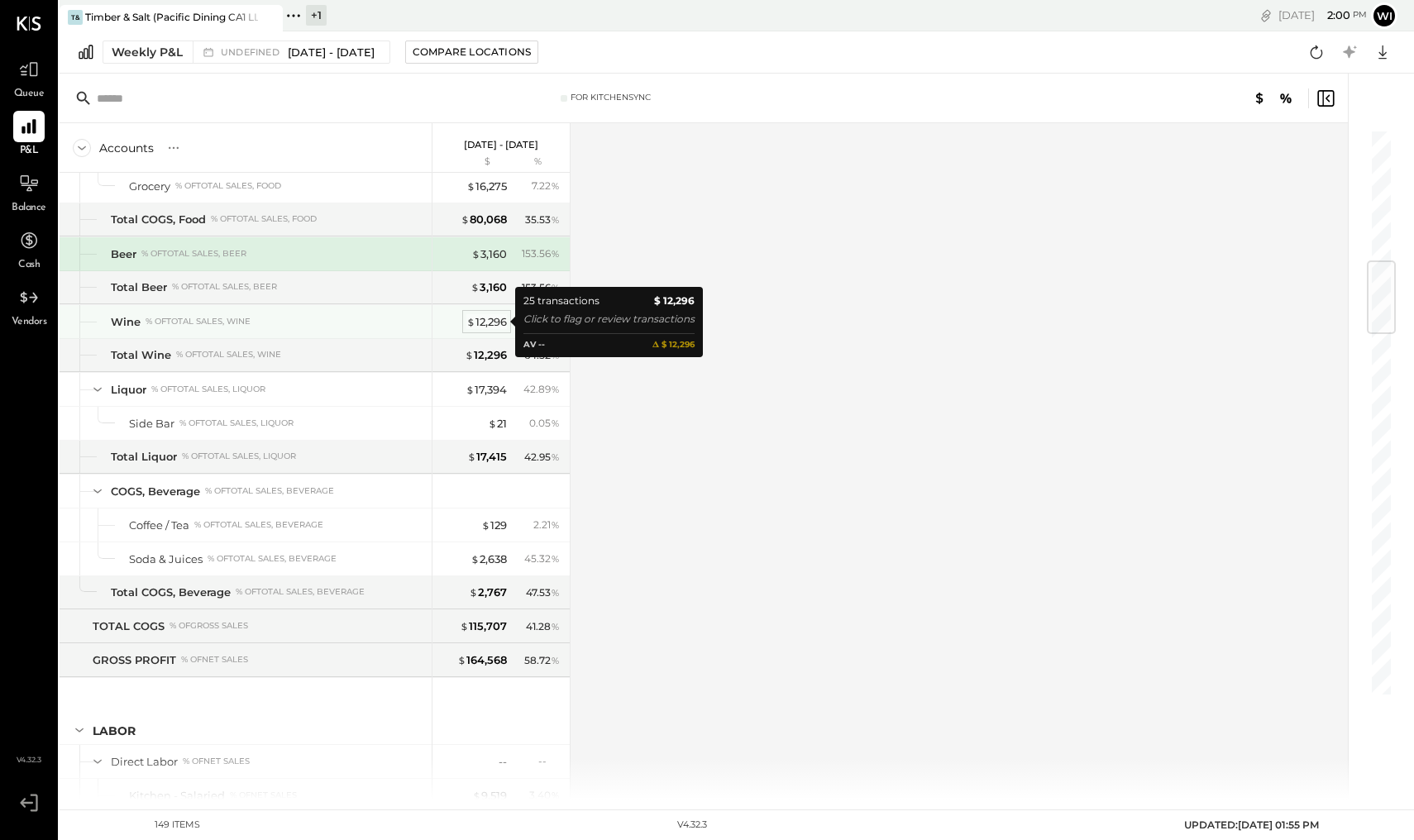
click at [487, 324] on div "$ 12,296" at bounding box center [487, 322] width 41 height 15
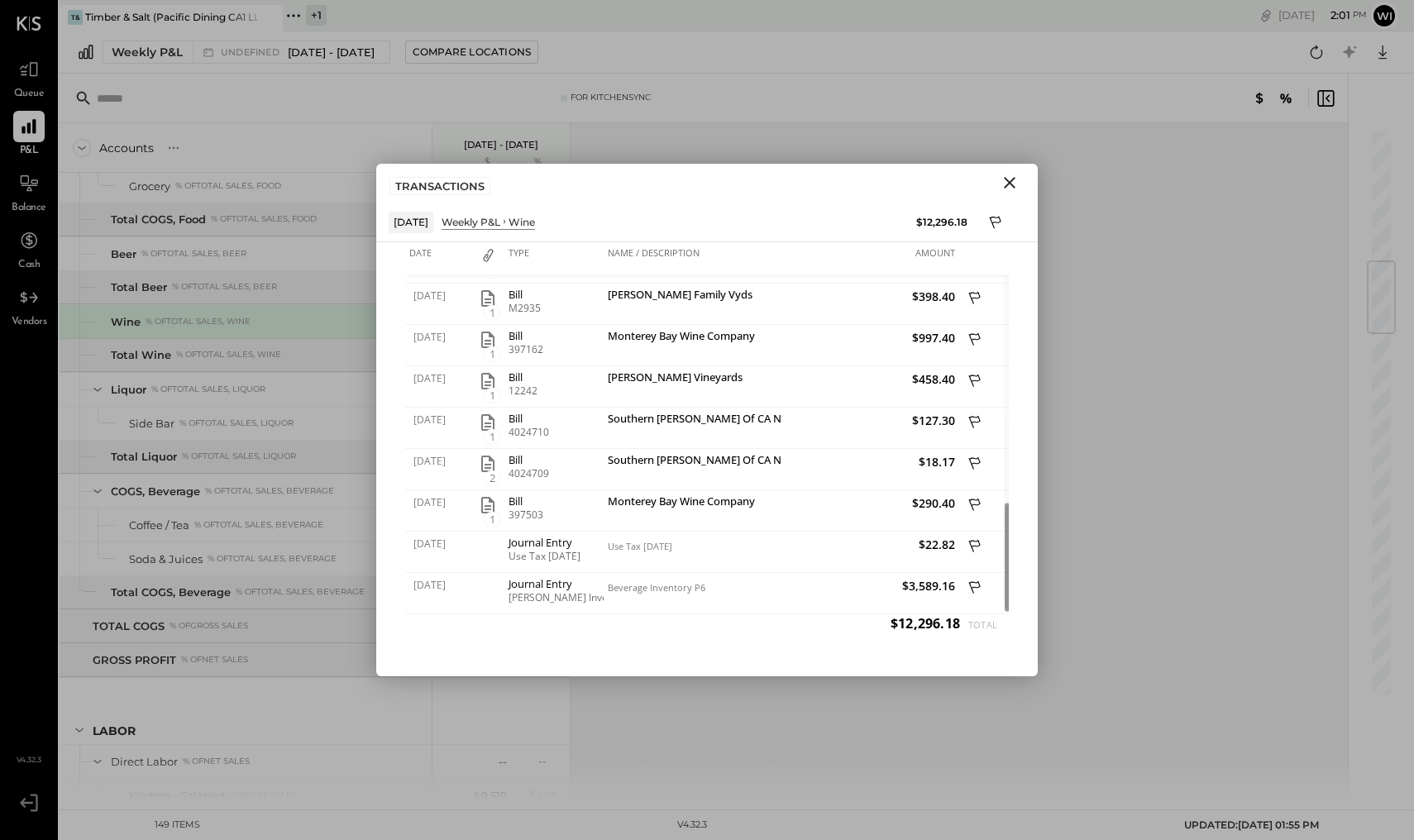
click at [1011, 181] on icon "Close" at bounding box center [1010, 182] width 12 height 12
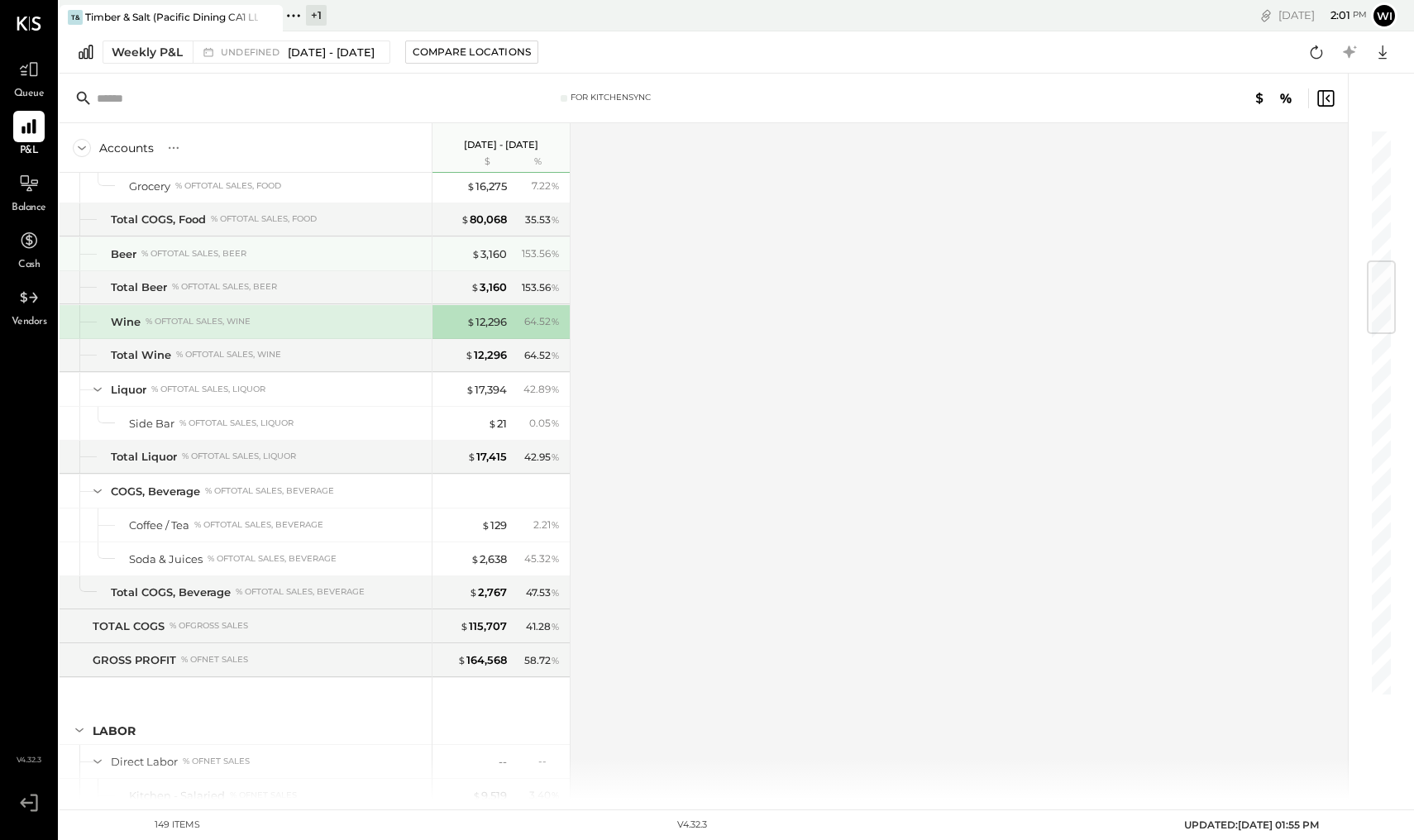
click at [544, 251] on div "153.56 %" at bounding box center [541, 253] width 38 height 14
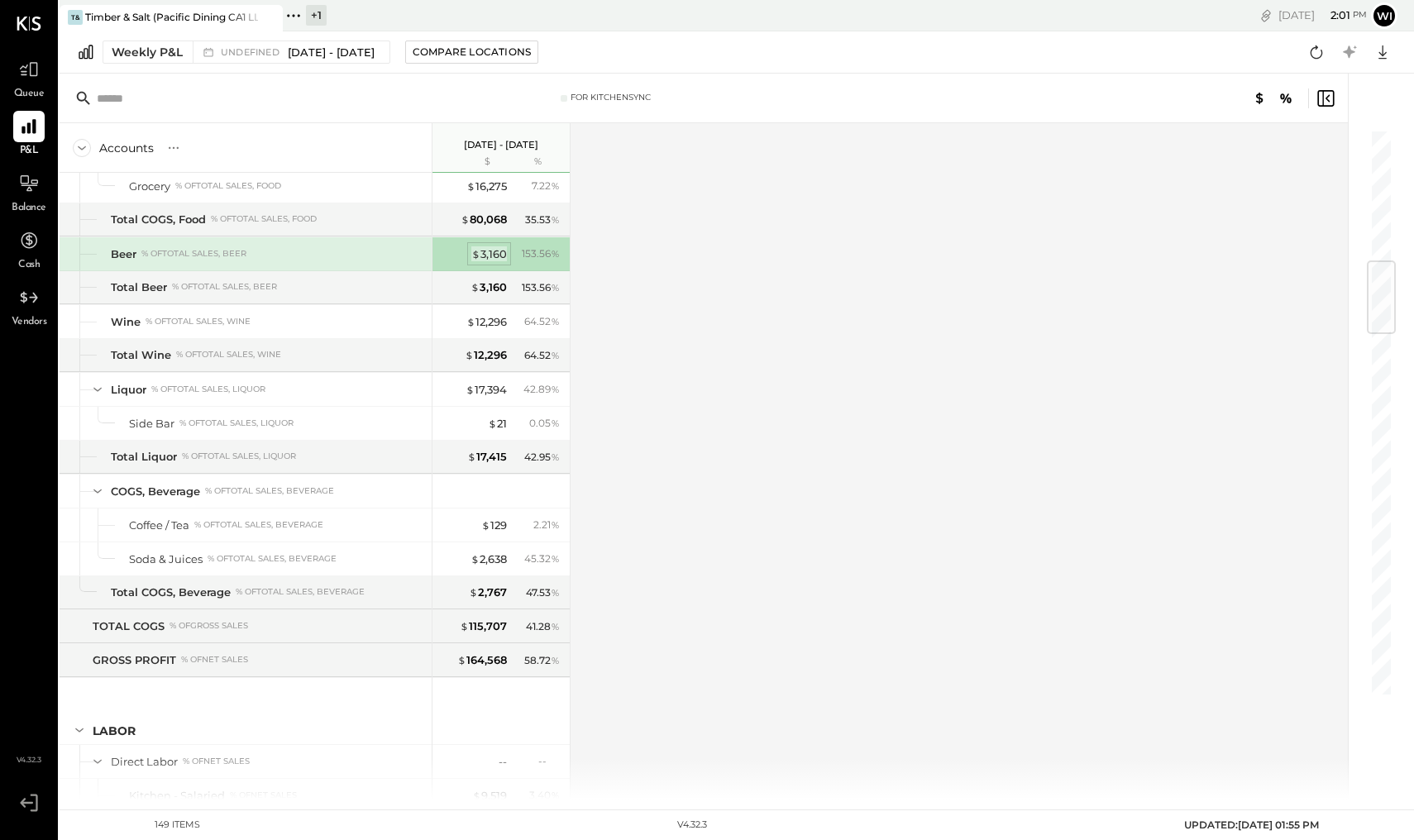
click at [484, 253] on div "$ 3,160" at bounding box center [490, 254] width 36 height 15
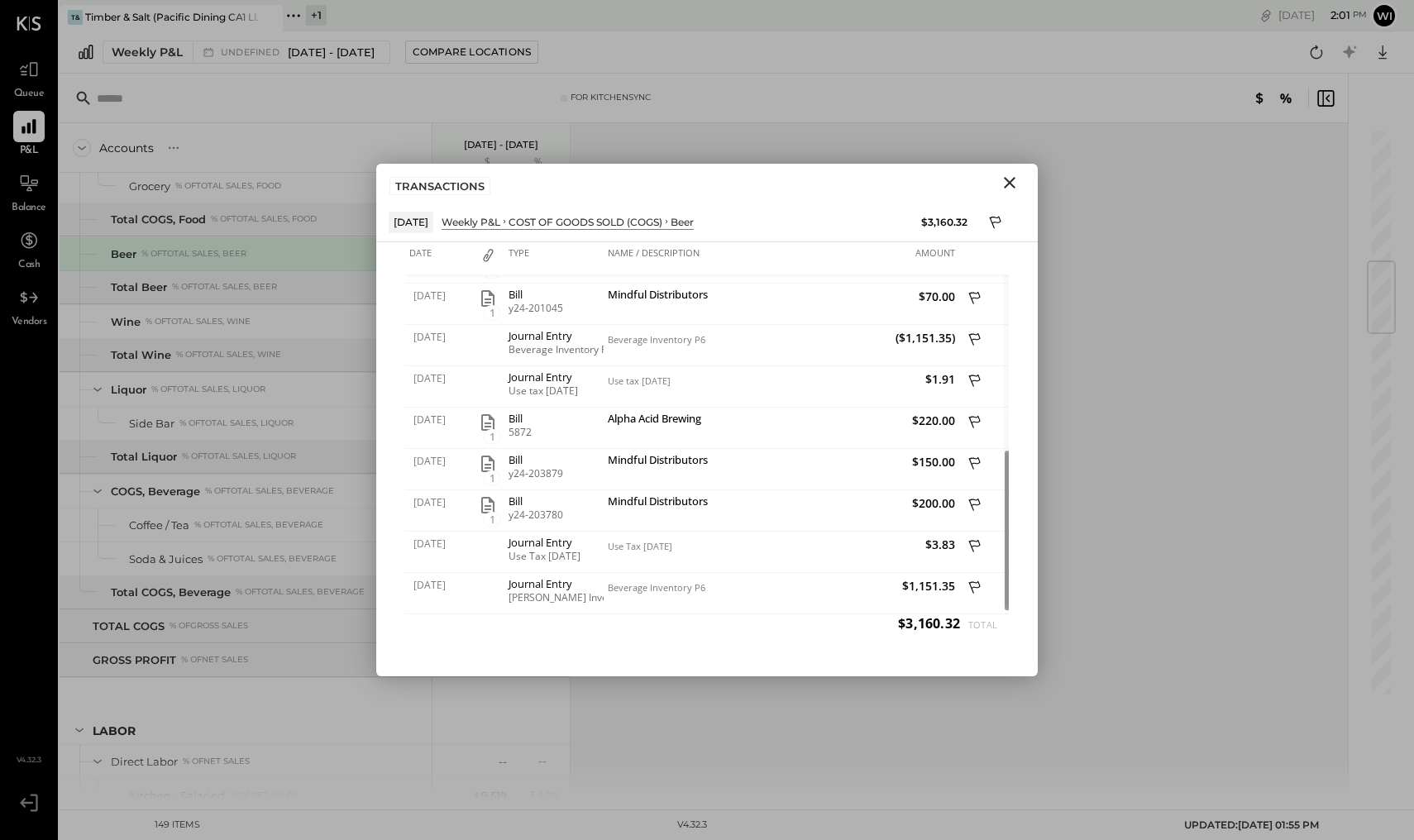
click at [1008, 179] on icon "Close" at bounding box center [1009, 182] width 20 height 20
